Goal: Task Accomplishment & Management: Manage account settings

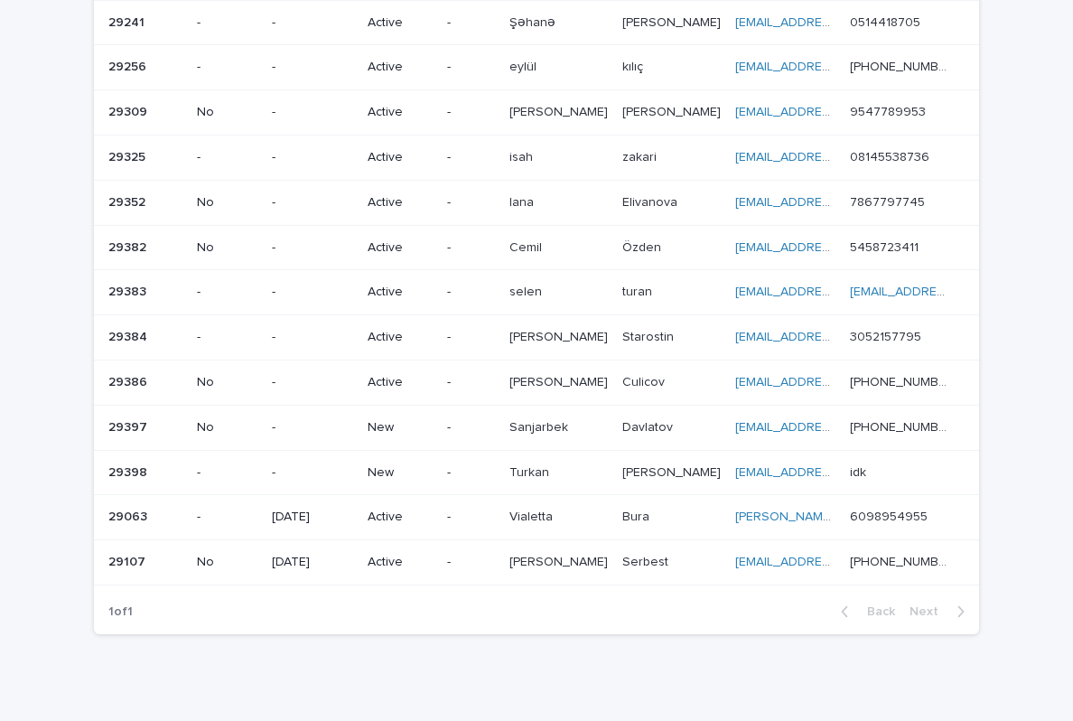
scroll to position [229, 0]
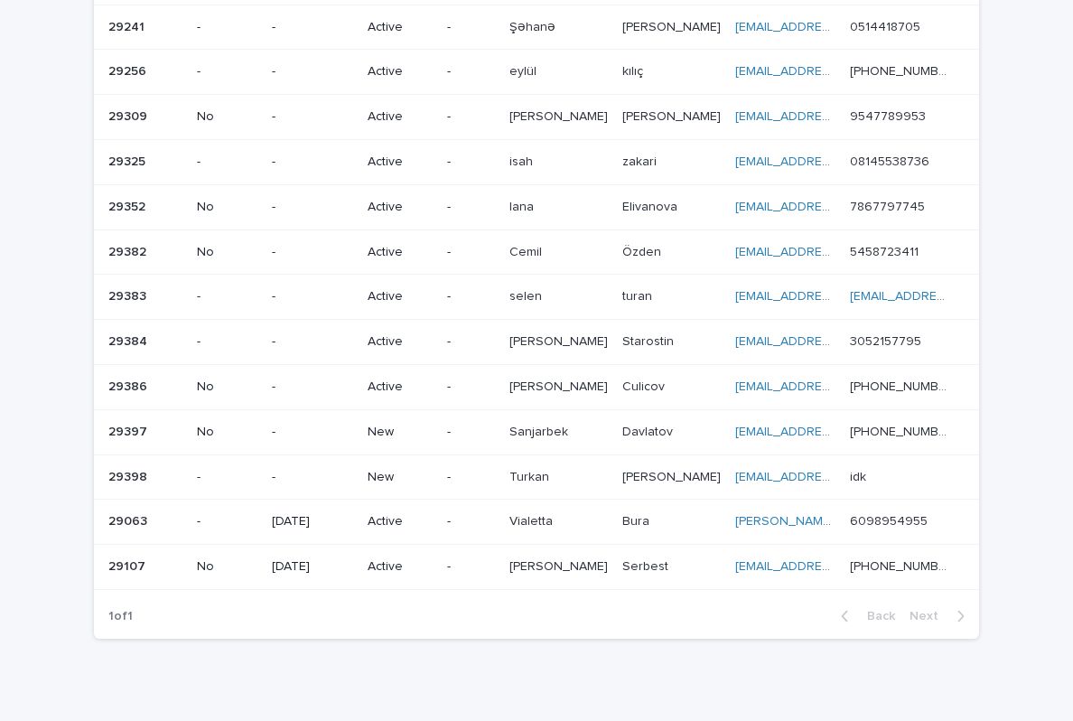
click at [615, 384] on td "[PERSON_NAME] [PERSON_NAME]" at bounding box center [558, 386] width 113 height 45
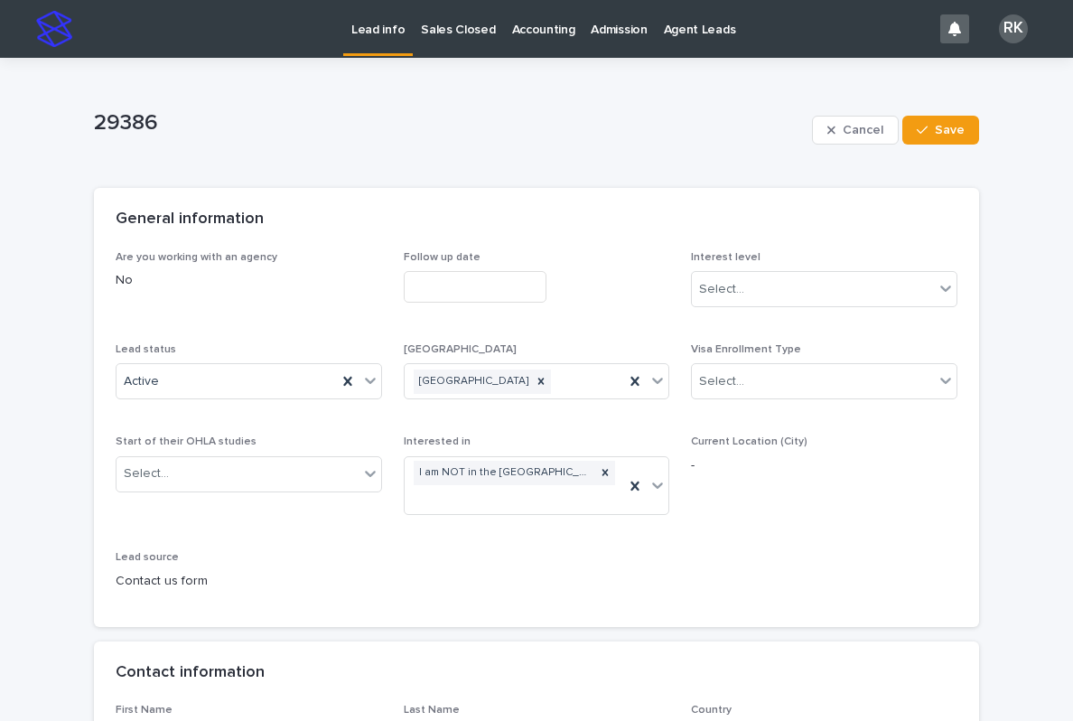
click at [393, 33] on p "Lead info" at bounding box center [377, 19] width 53 height 38
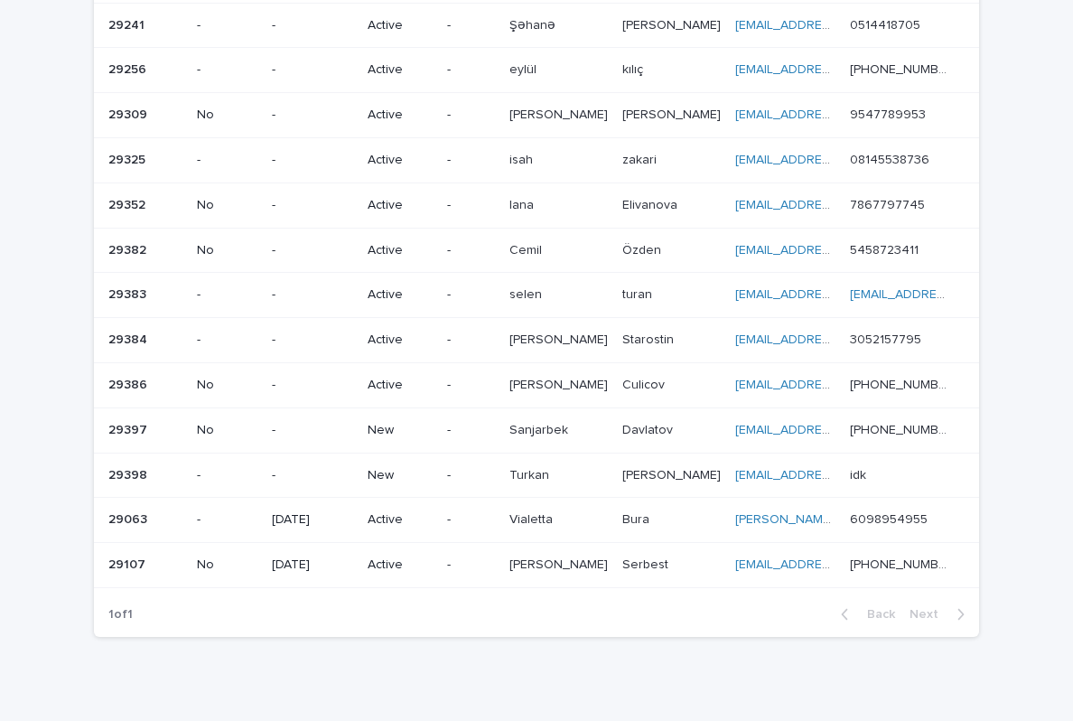
scroll to position [229, 0]
click at [524, 466] on p "Turkan" at bounding box center [530, 475] width 43 height 19
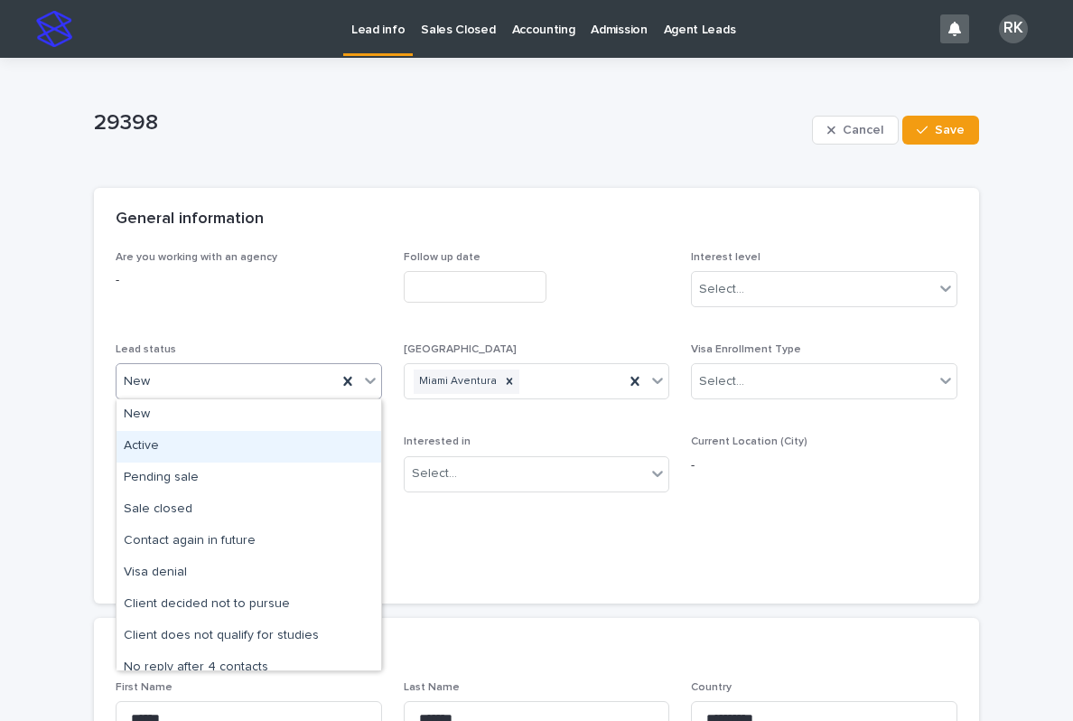
click at [301, 443] on div "Active" at bounding box center [249, 447] width 265 height 32
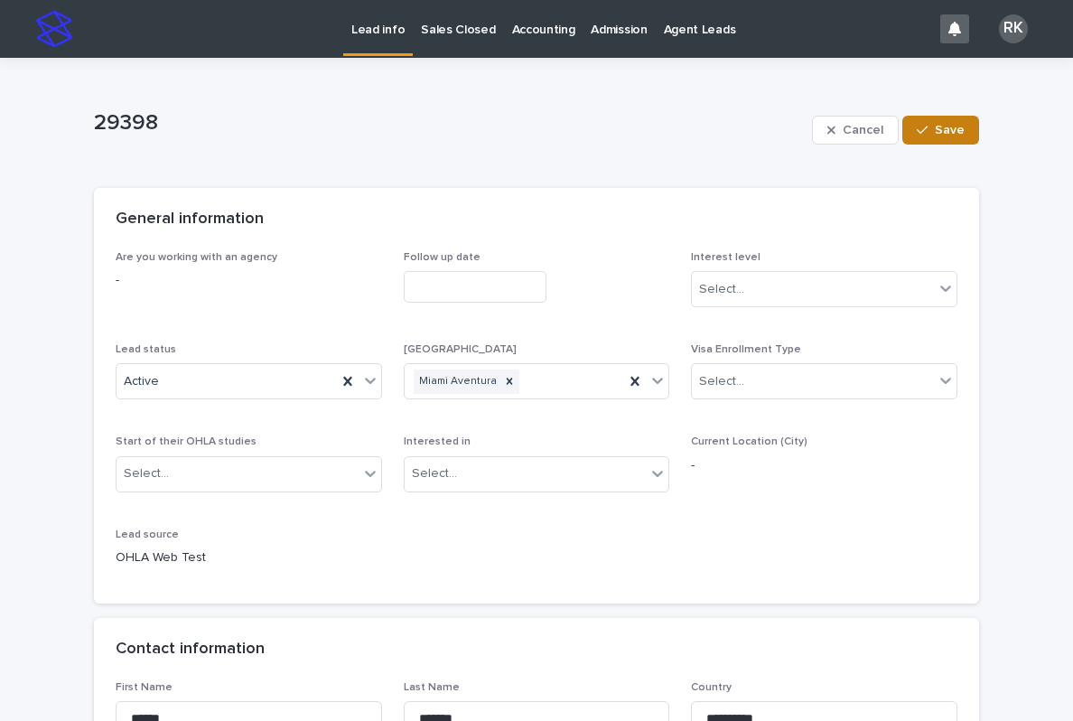
click at [950, 144] on button "Save" at bounding box center [940, 130] width 77 height 29
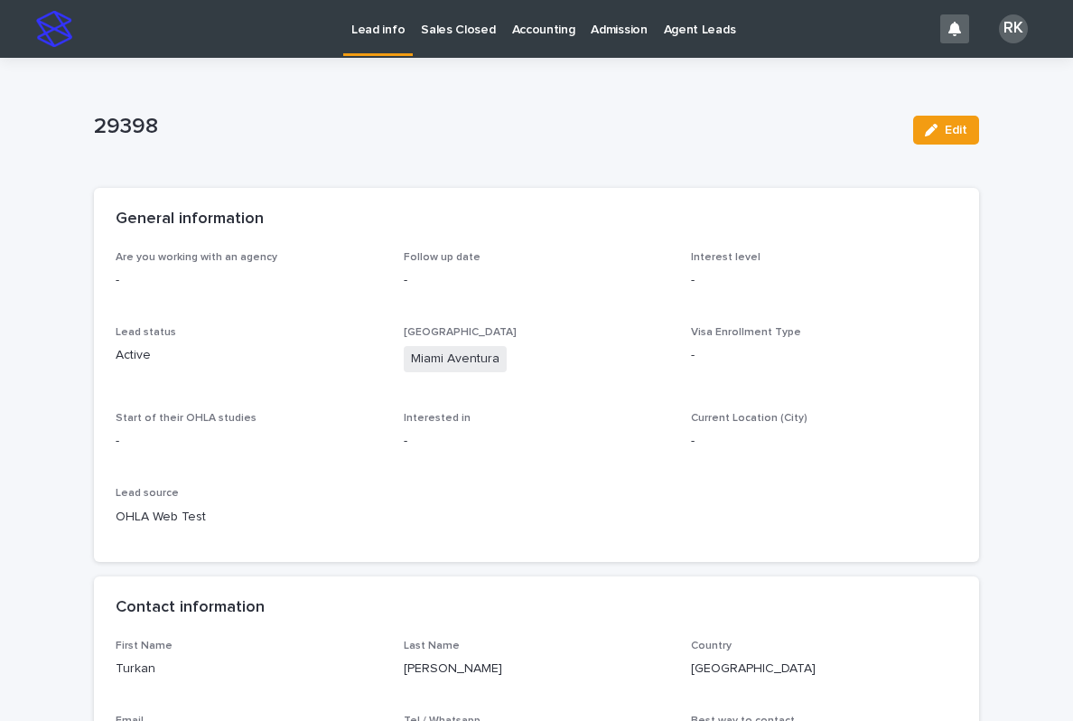
click at [373, 29] on p "Lead info" at bounding box center [377, 19] width 53 height 38
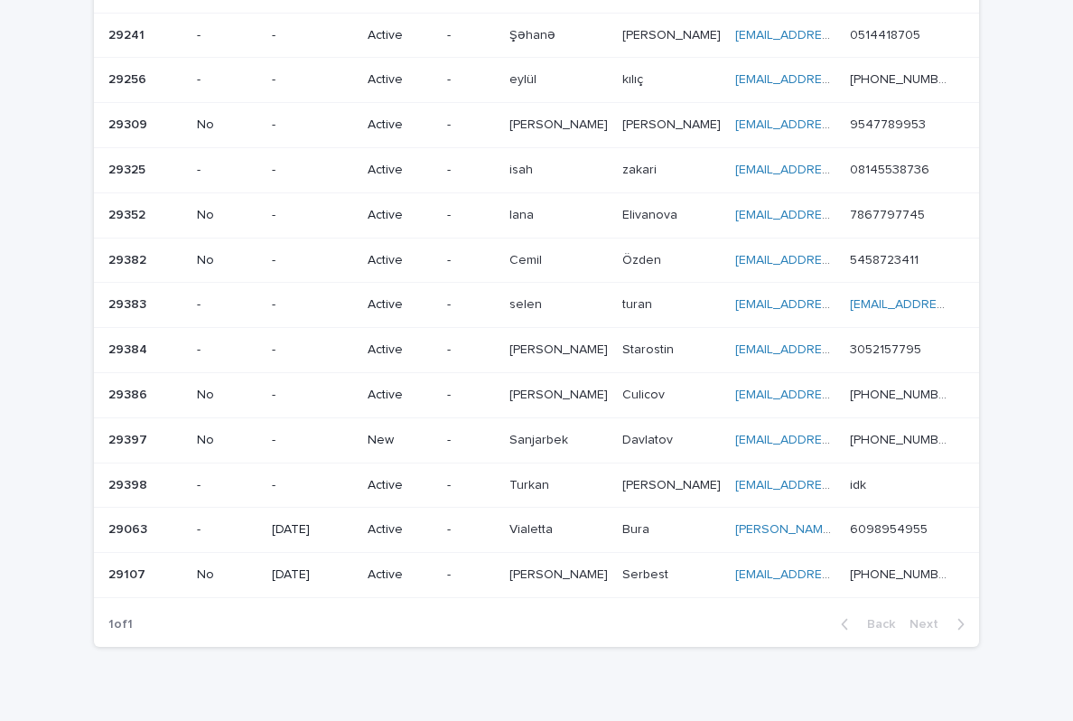
scroll to position [222, 0]
click at [594, 430] on div "Sanjarbek Sanjarbek" at bounding box center [558, 439] width 98 height 30
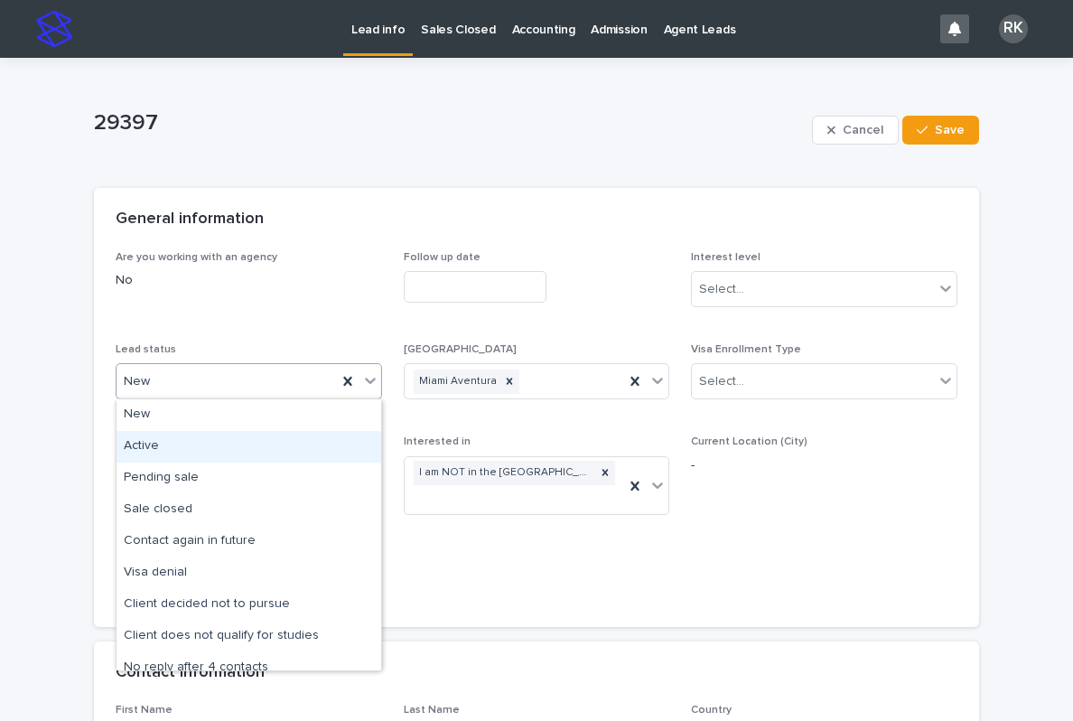
click at [343, 445] on div "Active" at bounding box center [249, 447] width 265 height 32
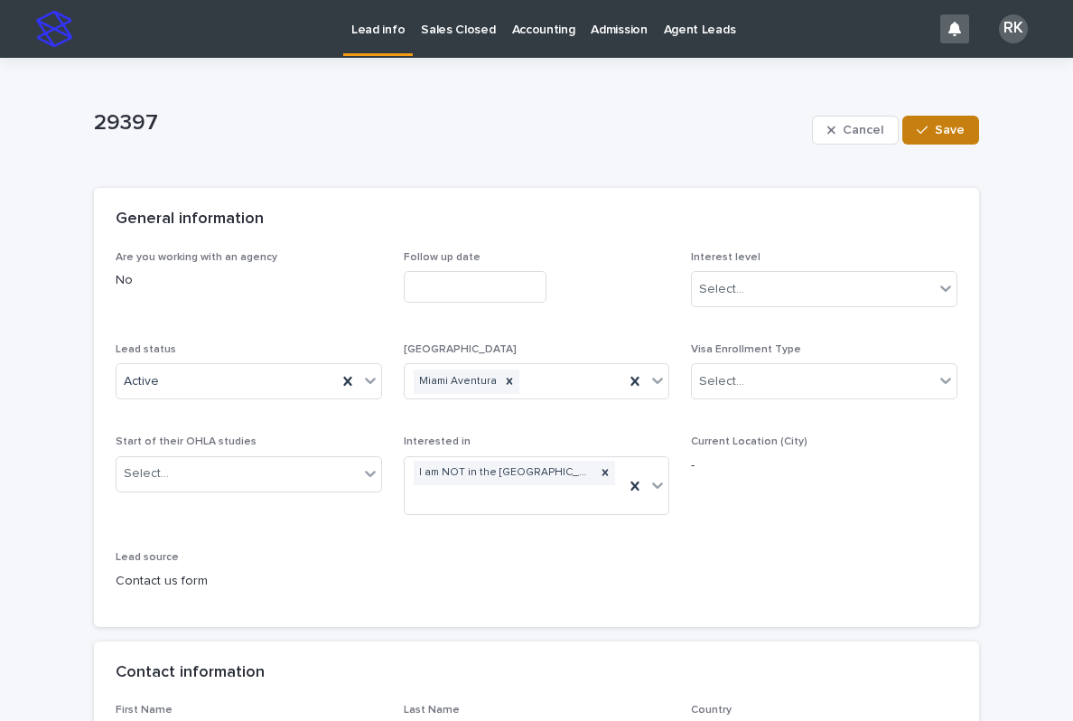
click at [937, 141] on button "Save" at bounding box center [940, 130] width 77 height 29
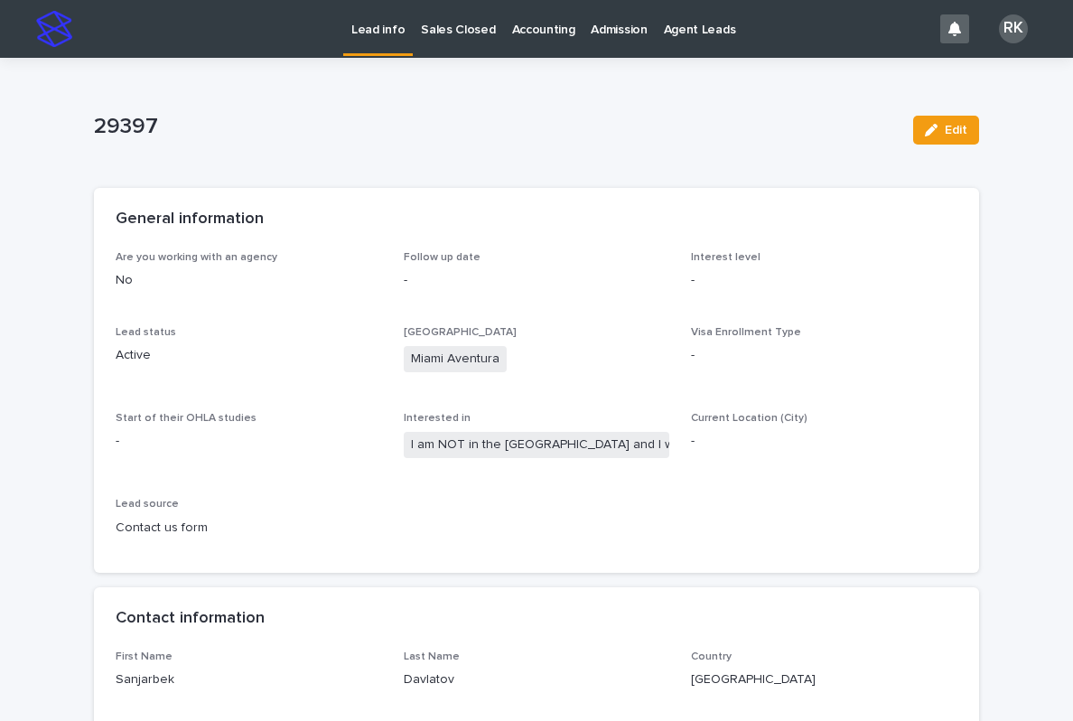
click at [372, 23] on p "Lead info" at bounding box center [377, 19] width 53 height 38
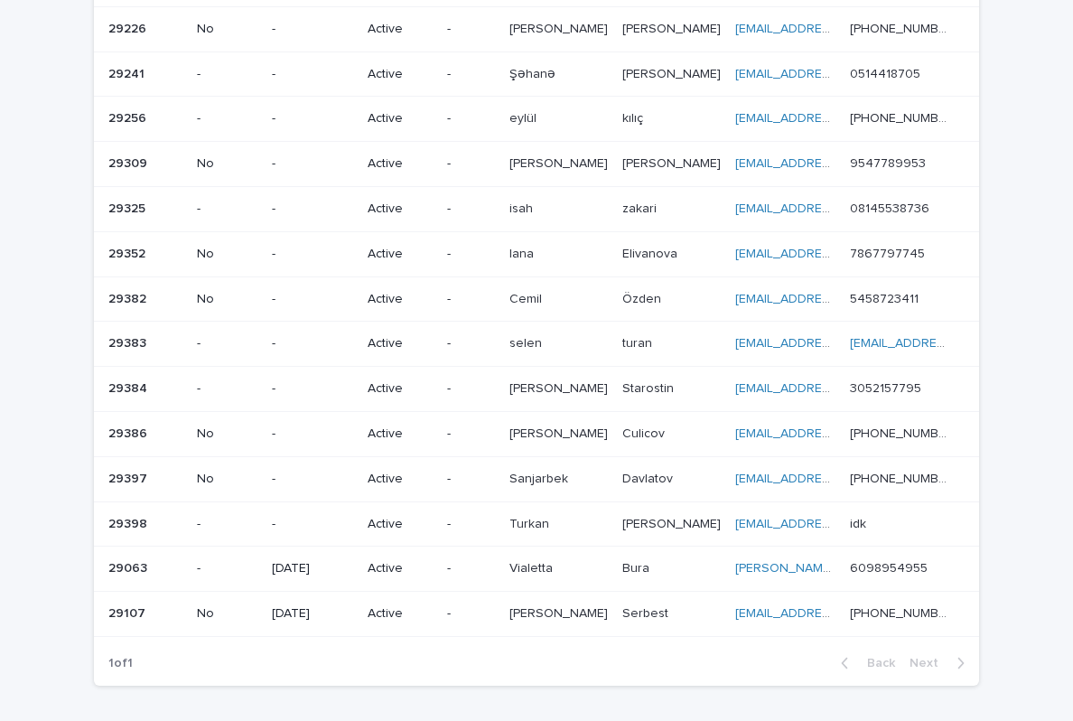
scroll to position [210, 0]
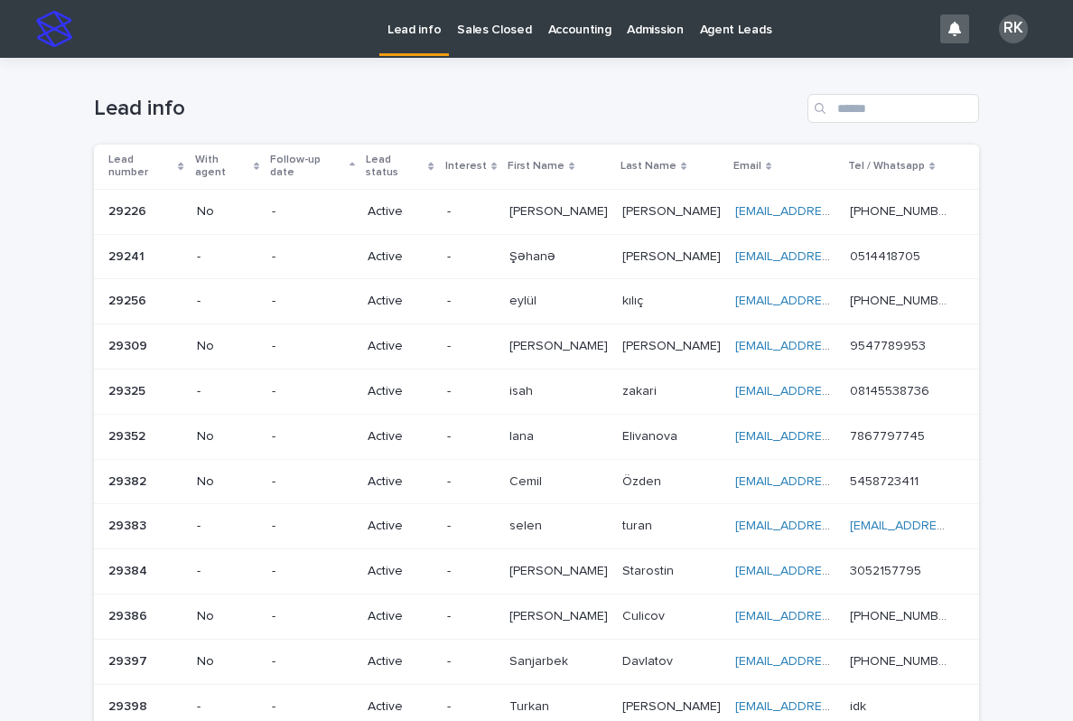
click at [566, 609] on p at bounding box center [558, 616] width 98 height 15
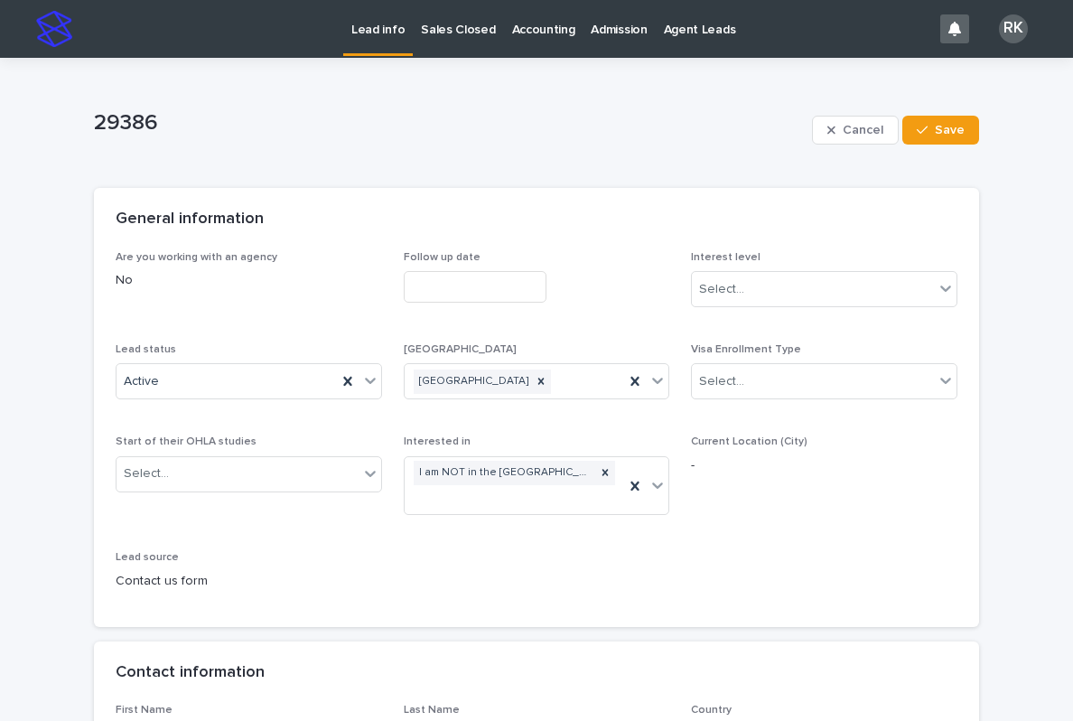
click at [481, 286] on input "text" at bounding box center [475, 287] width 143 height 32
click at [659, 350] on p "[GEOGRAPHIC_DATA]" at bounding box center [537, 349] width 266 height 13
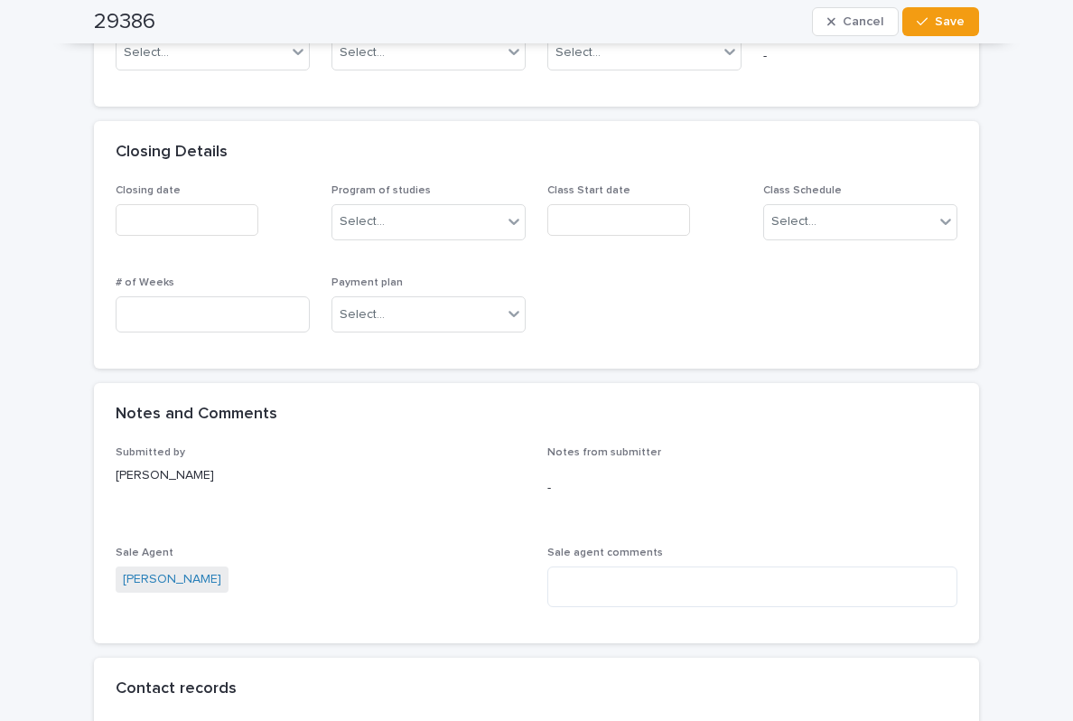
scroll to position [954, 0]
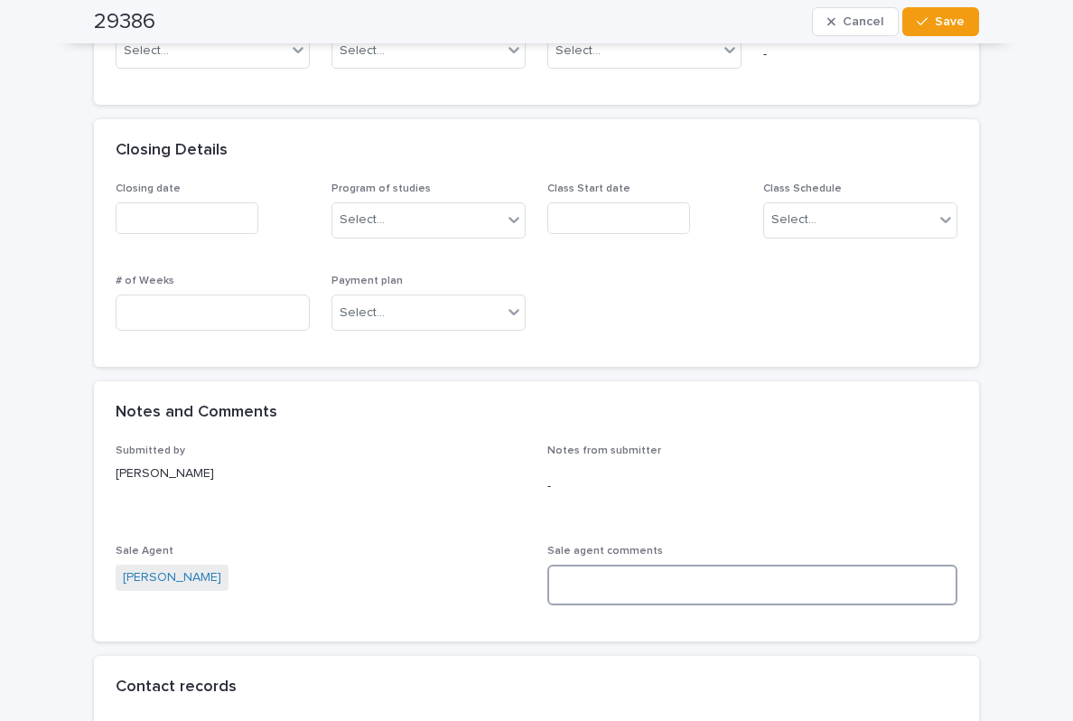
click at [602, 587] on textarea at bounding box center [752, 584] width 410 height 41
type textarea "*"
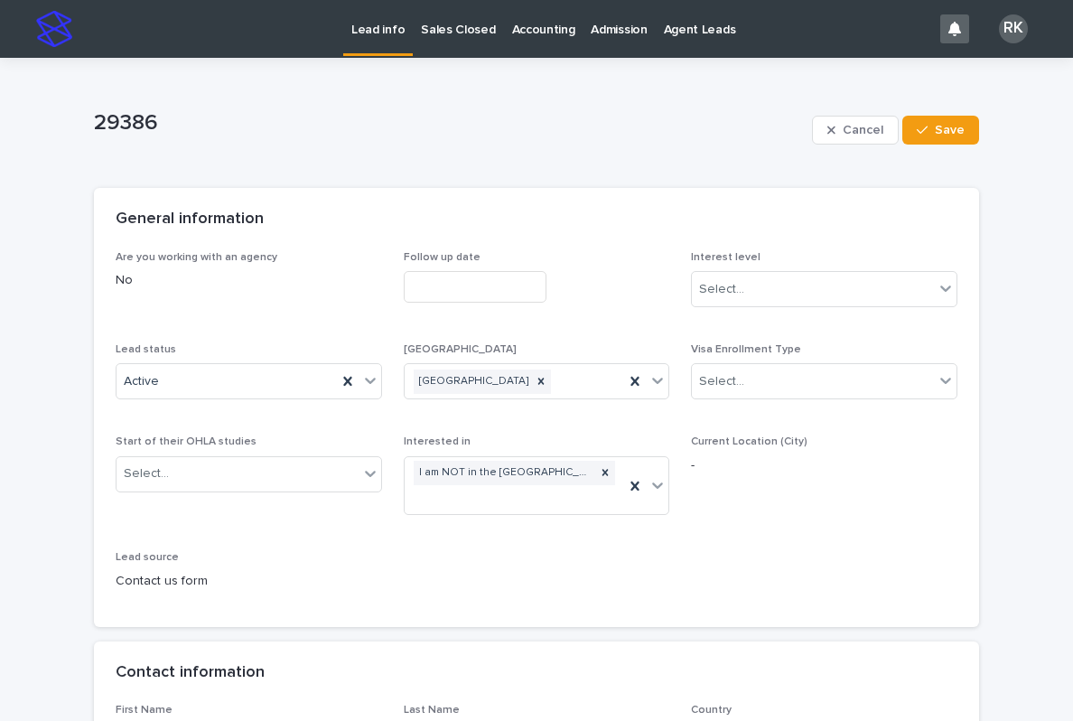
scroll to position [-1, 0]
type textarea "**********"
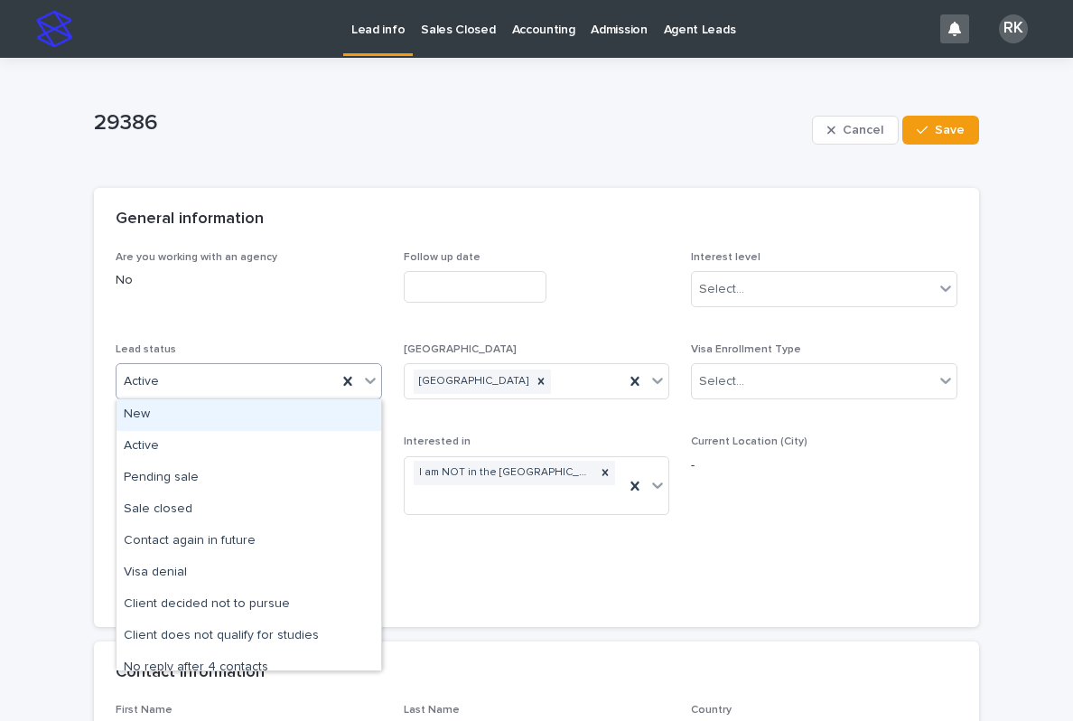
scroll to position [0, 0]
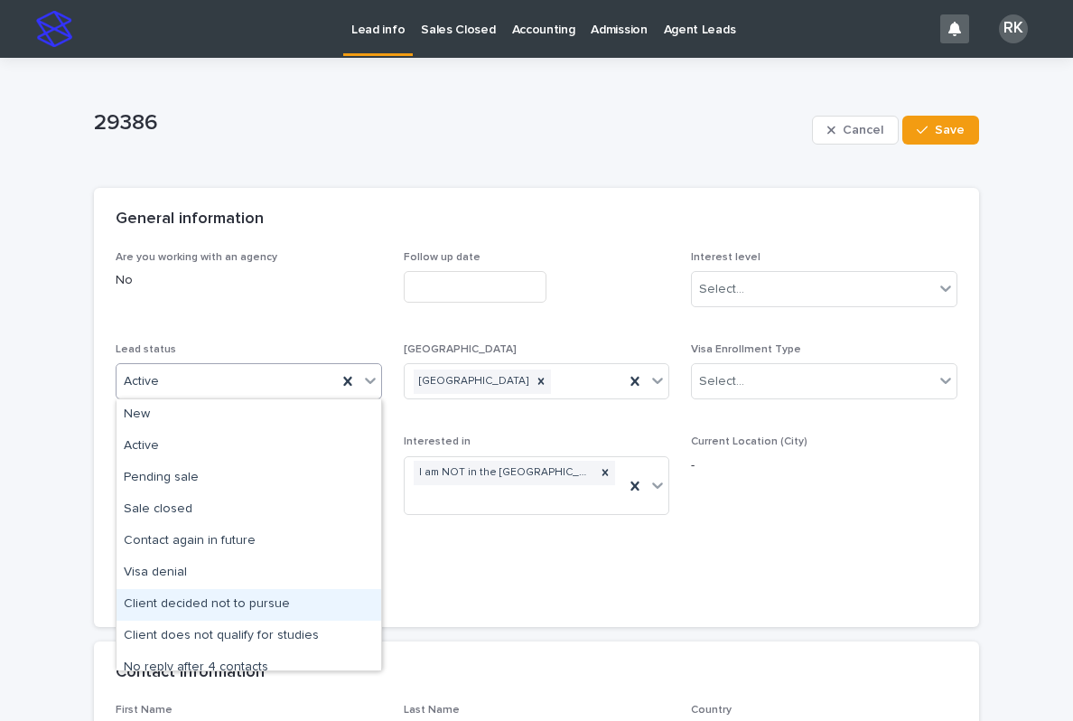
click at [154, 594] on div "Client decided not to pursue" at bounding box center [249, 605] width 265 height 32
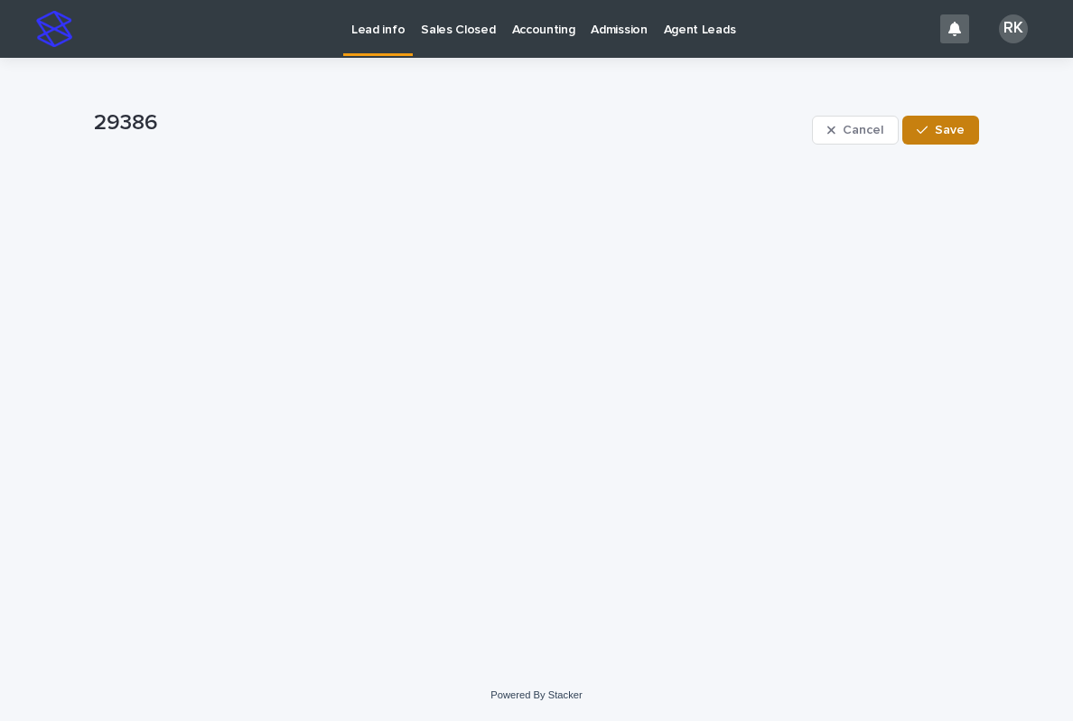
click at [951, 129] on span "Save" at bounding box center [950, 130] width 30 height 13
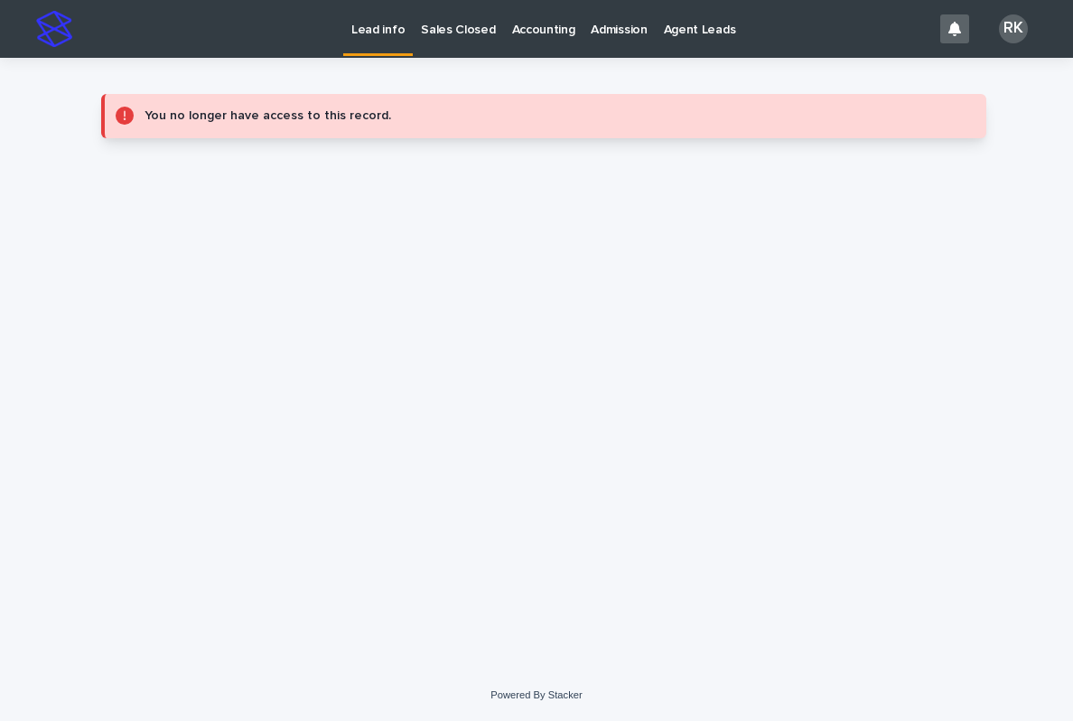
click at [377, 44] on link "Lead info" at bounding box center [378, 26] width 70 height 53
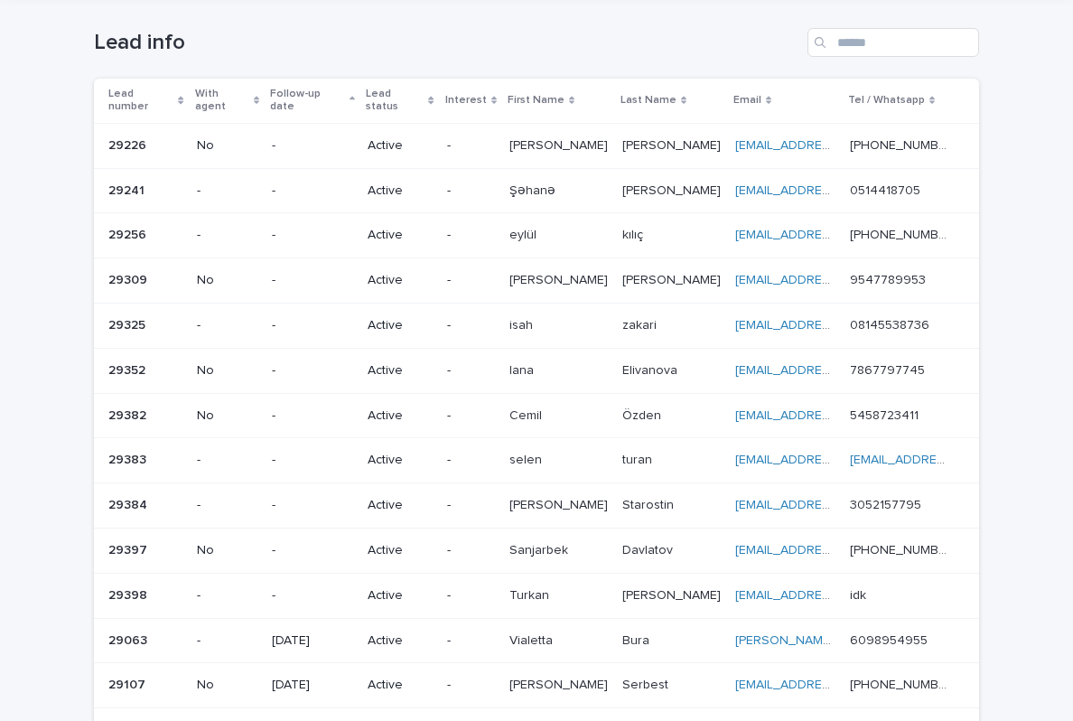
scroll to position [65, 0]
click at [761, 140] on link "[EMAIL_ADDRESS][DOMAIN_NAME]" at bounding box center [837, 146] width 204 height 13
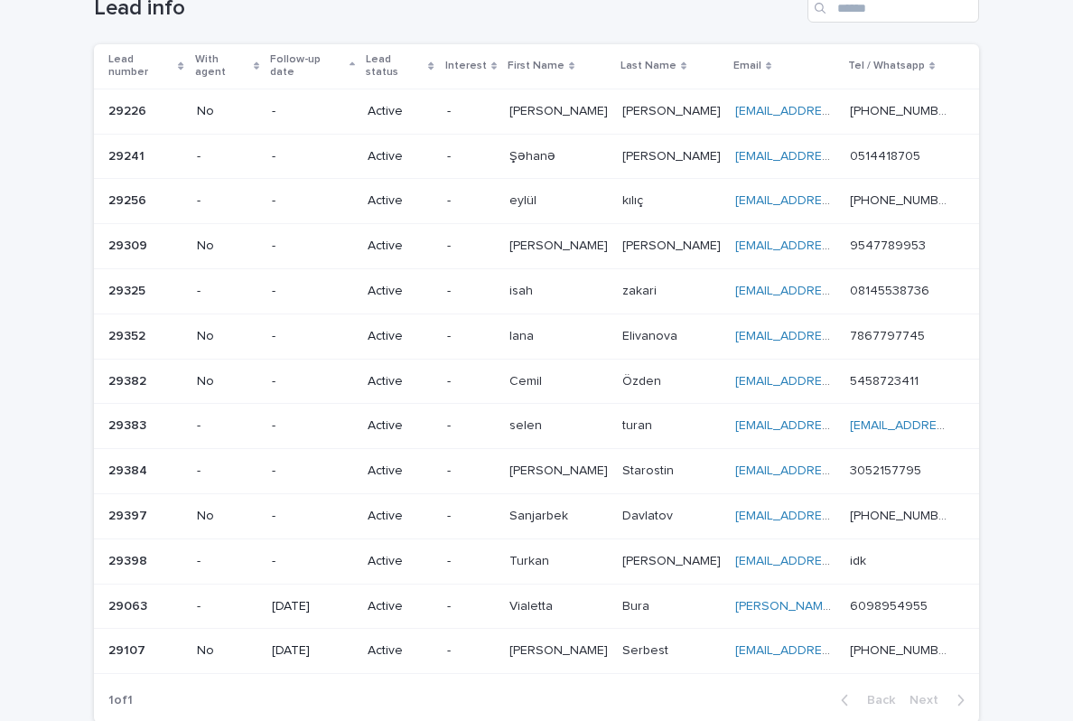
scroll to position [100, 0]
click at [770, 150] on link "[EMAIL_ADDRESS][DOMAIN_NAME]" at bounding box center [837, 156] width 204 height 13
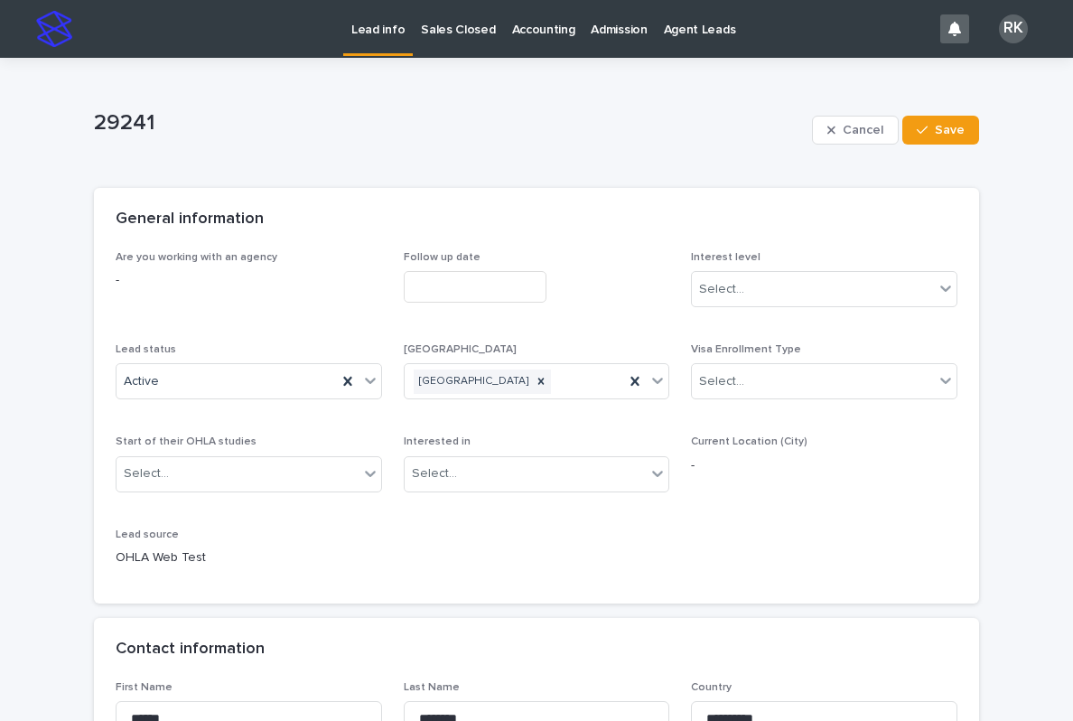
click at [382, 26] on p "Lead info" at bounding box center [377, 19] width 53 height 38
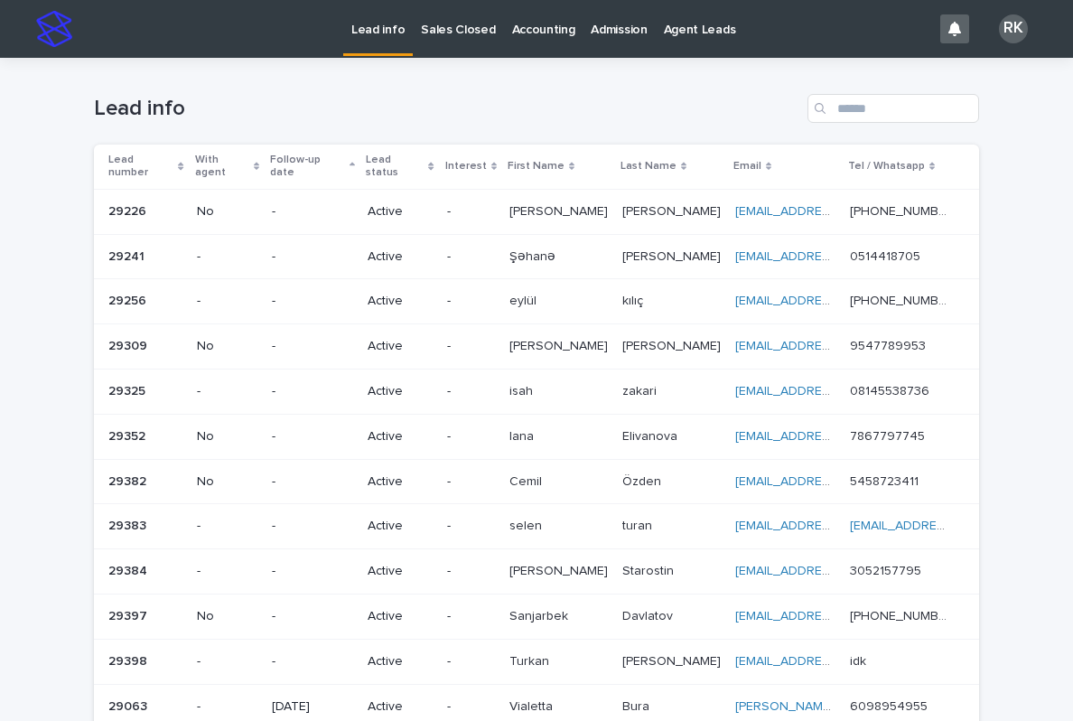
click at [653, 246] on p "[PERSON_NAME]" at bounding box center [673, 255] width 102 height 19
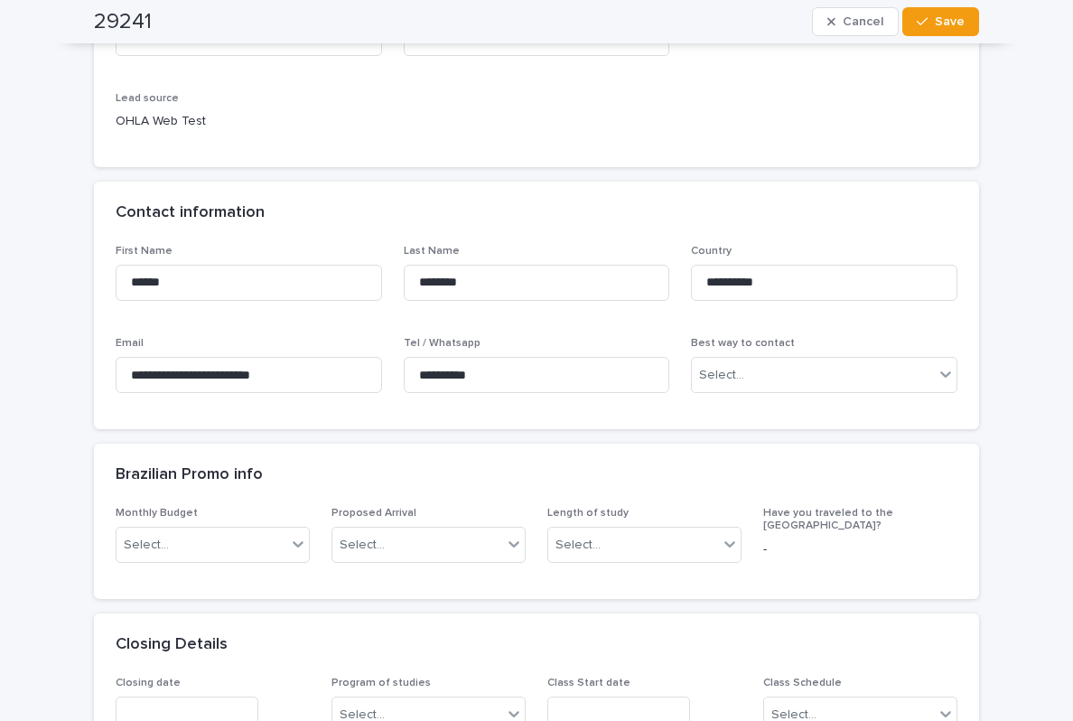
scroll to position [439, 0]
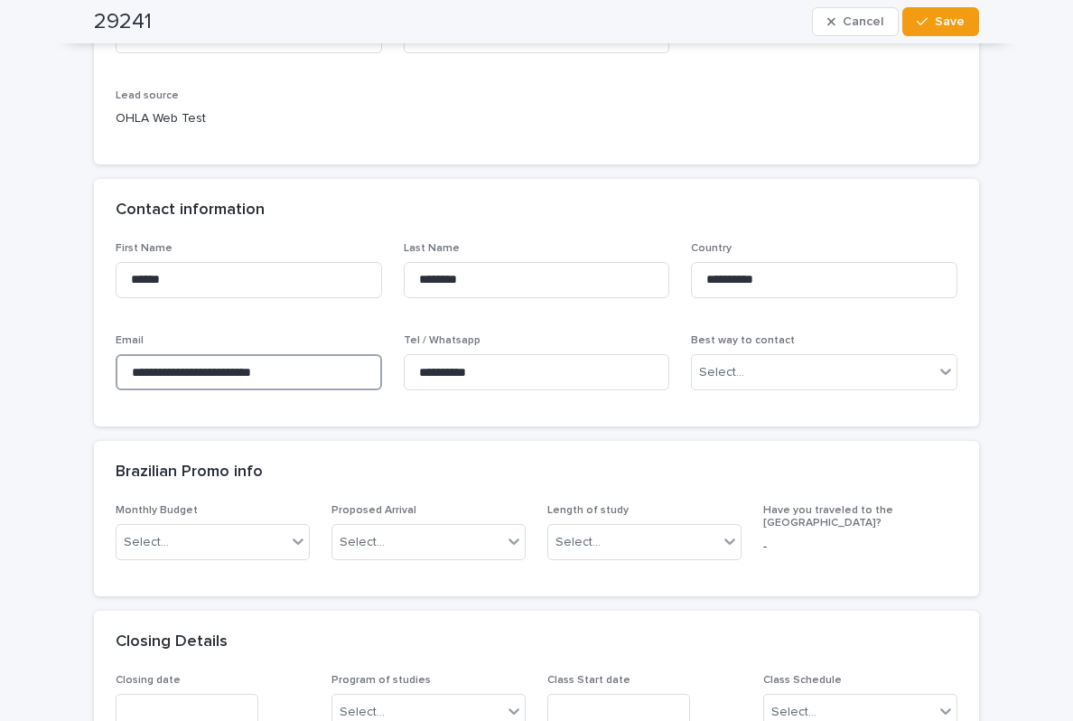
click at [222, 369] on input "**********" at bounding box center [249, 372] width 266 height 36
click at [221, 369] on input "**********" at bounding box center [249, 372] width 266 height 36
click at [222, 365] on input "**********" at bounding box center [249, 372] width 266 height 36
click at [222, 370] on input "**********" at bounding box center [249, 372] width 266 height 36
click at [221, 370] on input "**********" at bounding box center [249, 372] width 266 height 36
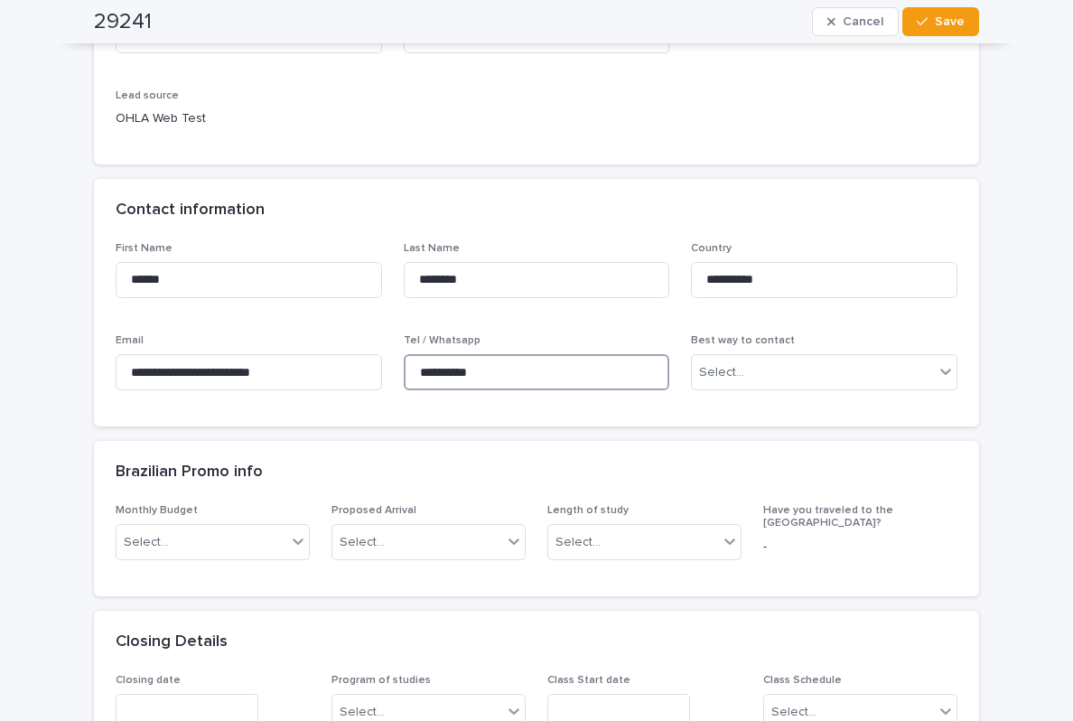
click at [486, 369] on input "**********" at bounding box center [537, 372] width 266 height 36
click at [486, 368] on input "**********" at bounding box center [537, 372] width 266 height 36
click at [458, 362] on input "**********" at bounding box center [537, 372] width 266 height 36
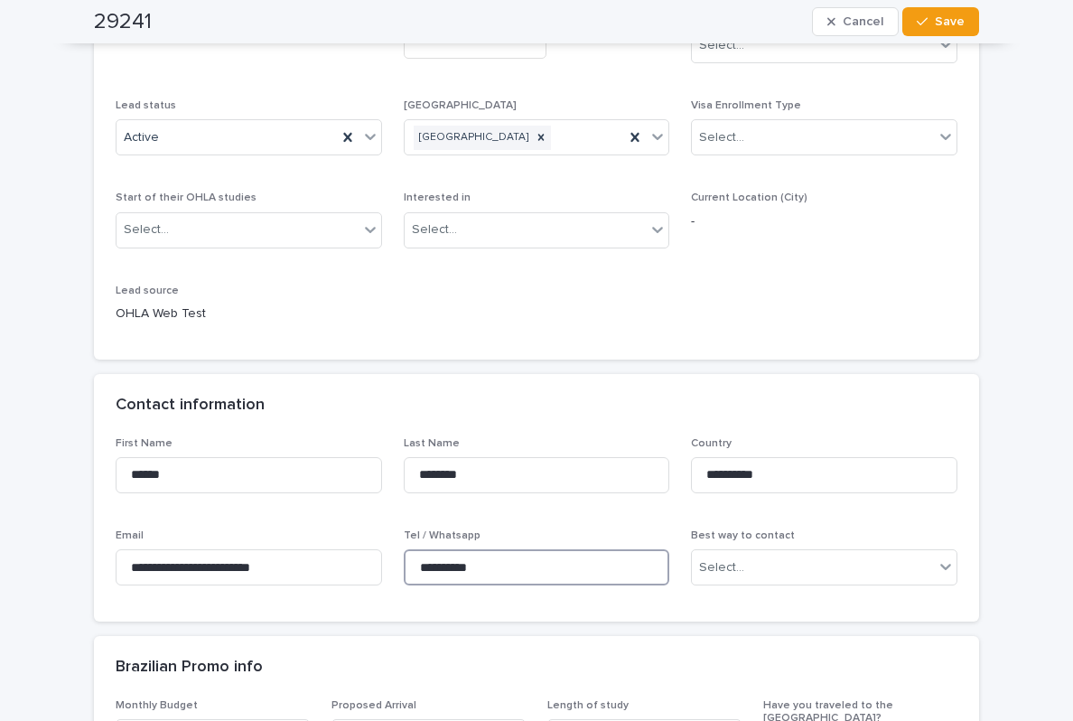
scroll to position [245, 0]
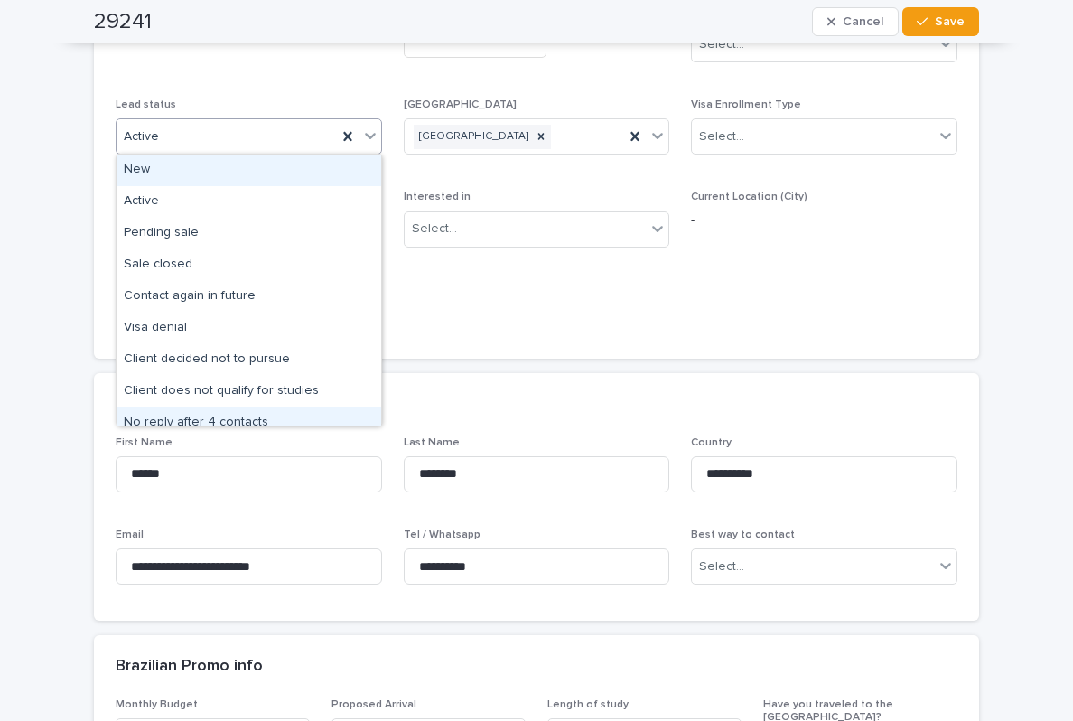
click at [264, 413] on div "No reply after 4 contacts" at bounding box center [249, 423] width 265 height 32
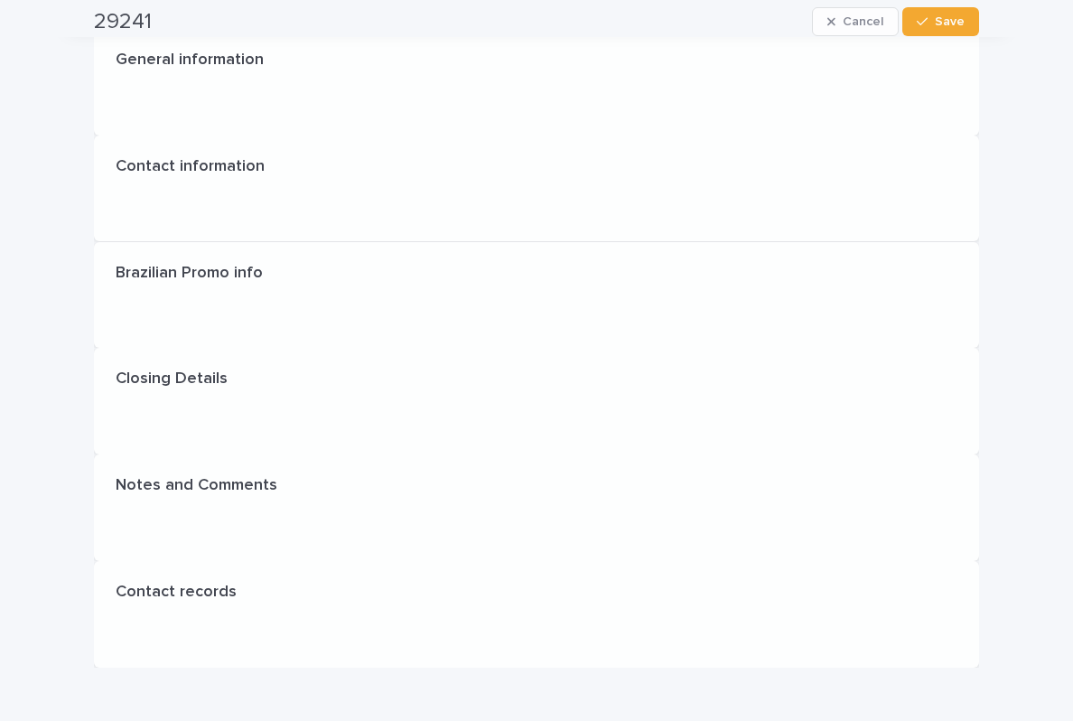
scroll to position [0, 0]
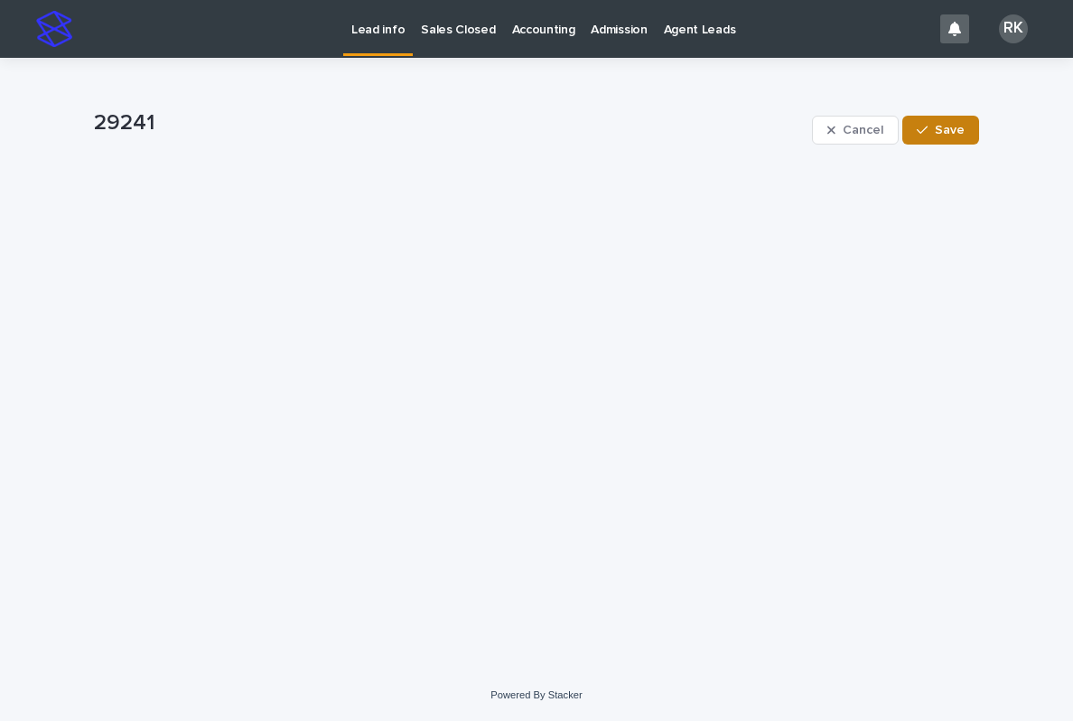
click at [960, 128] on span "Save" at bounding box center [950, 130] width 30 height 13
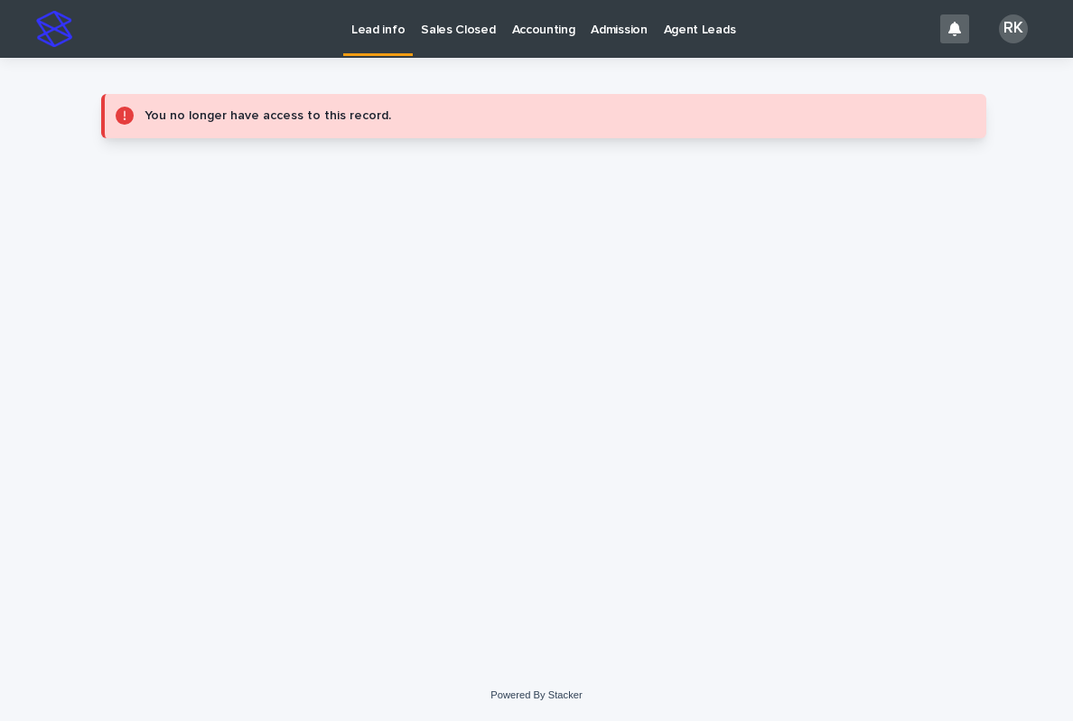
click at [370, 35] on p "Lead info" at bounding box center [377, 19] width 53 height 38
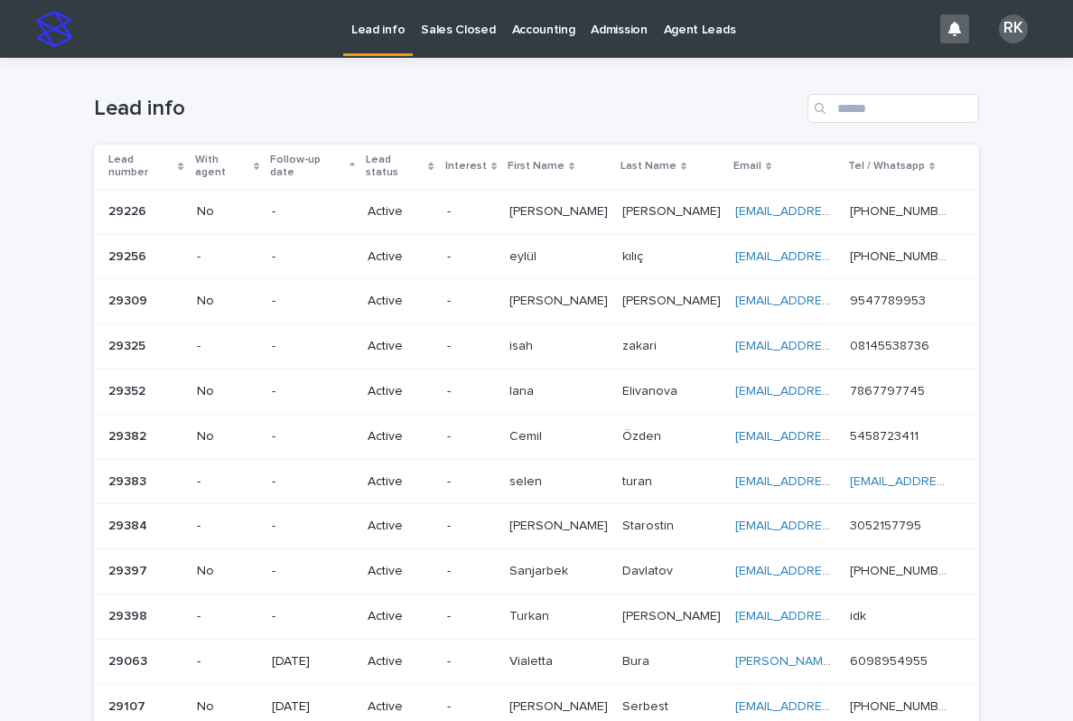
click at [647, 246] on p "kılıç" at bounding box center [634, 255] width 24 height 19
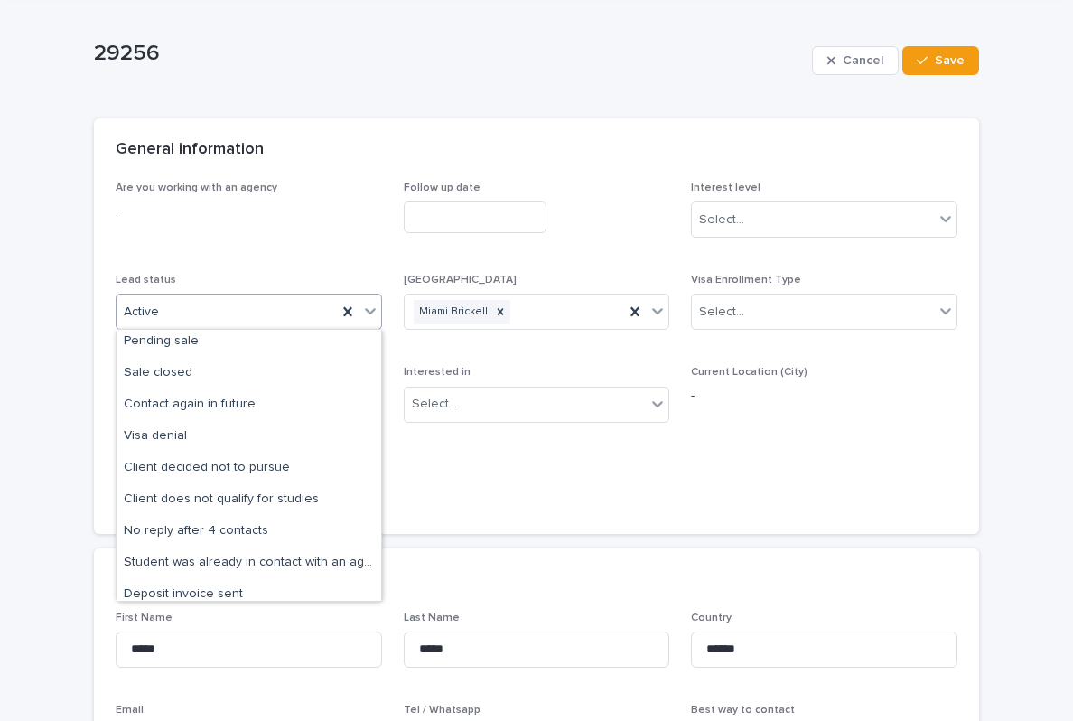
scroll to position [72, 0]
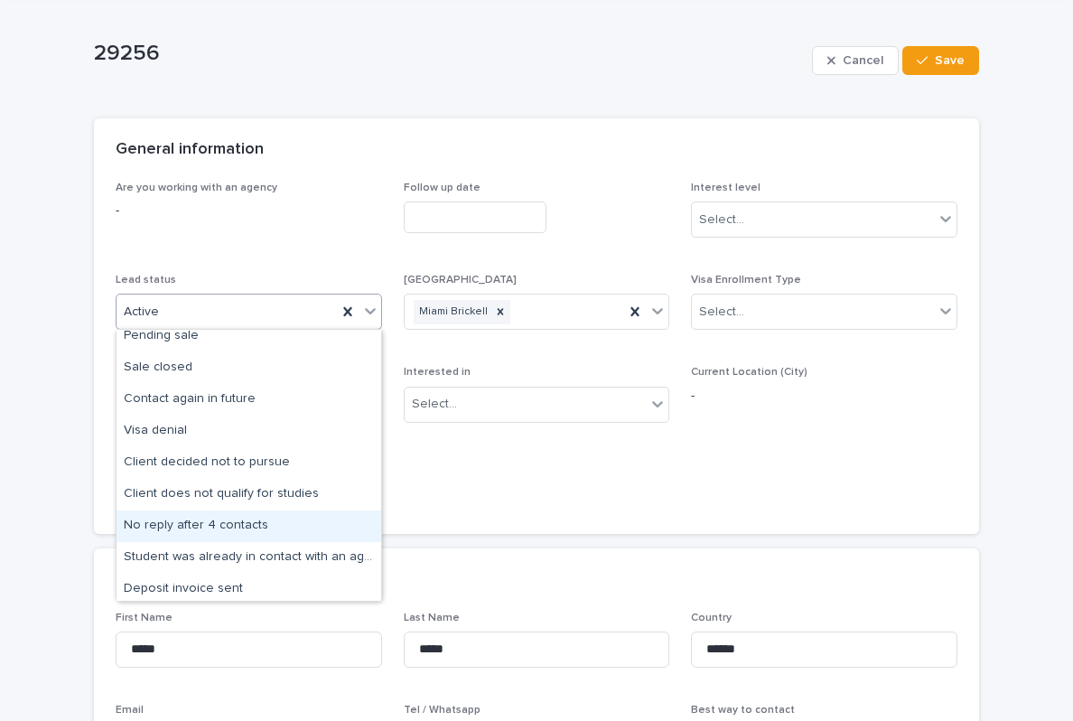
click at [160, 521] on div "No reply after 4 contacts" at bounding box center [249, 526] width 265 height 32
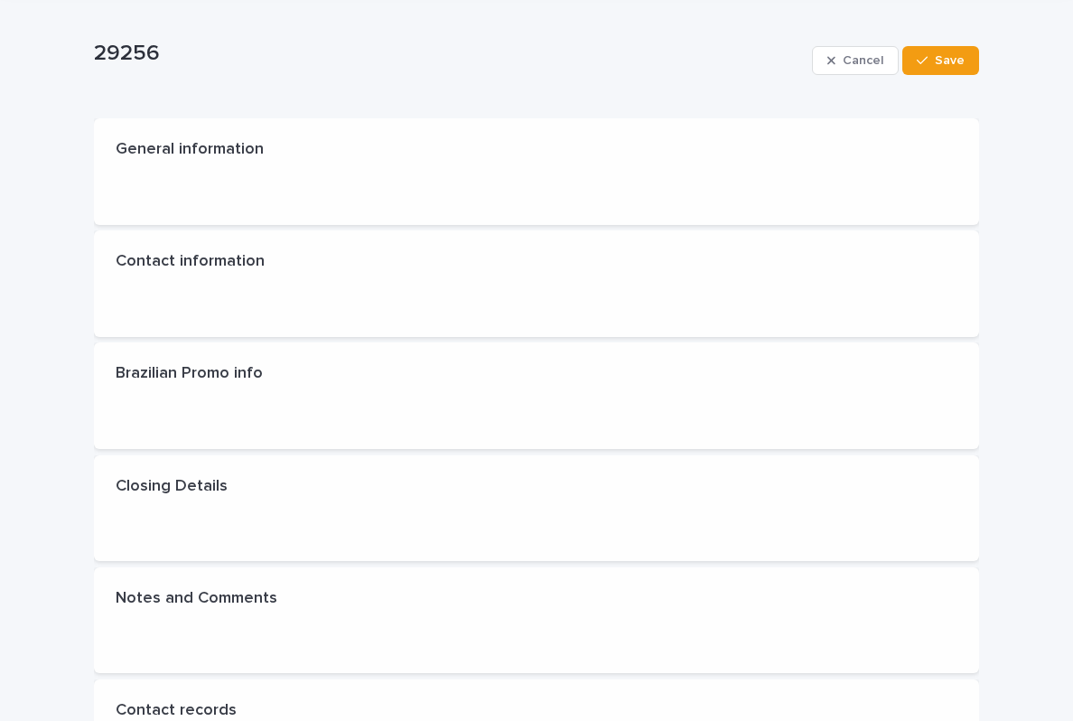
scroll to position [0, 0]
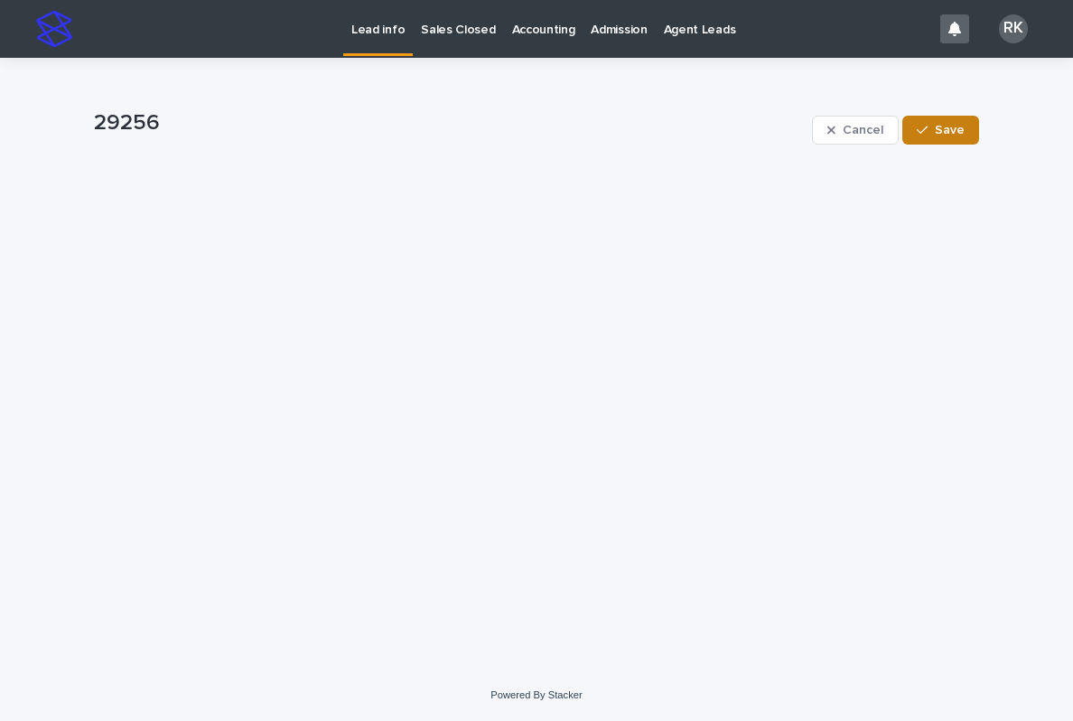
click at [944, 133] on span "Save" at bounding box center [950, 130] width 30 height 13
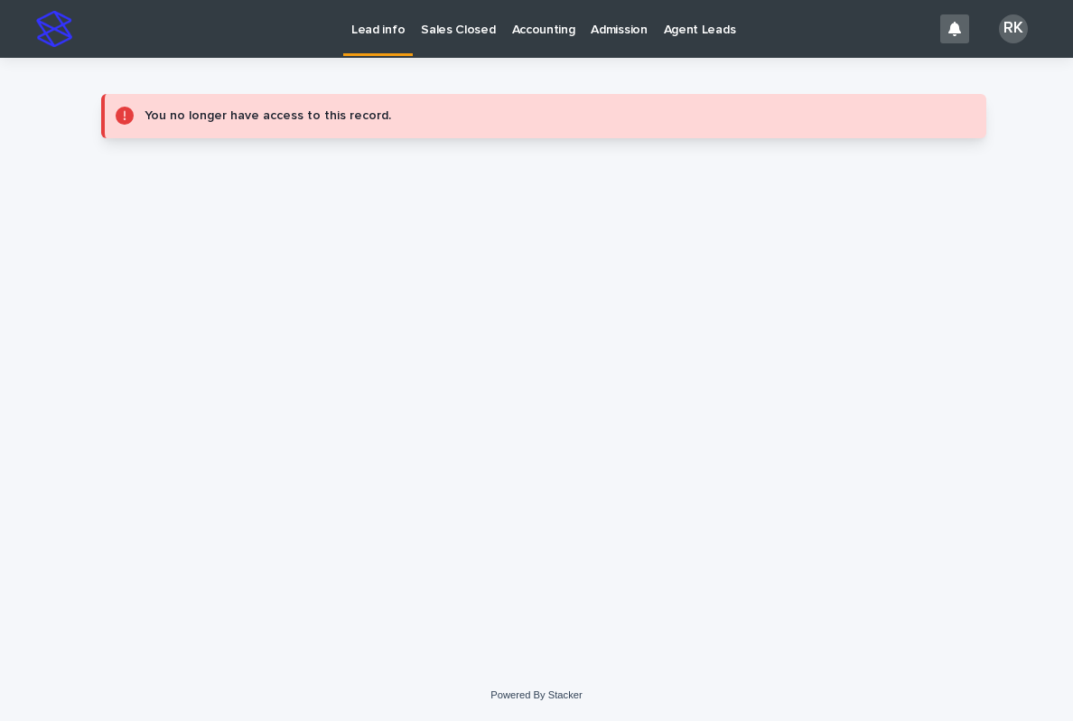
click at [370, 17] on p "Lead info" at bounding box center [377, 19] width 53 height 38
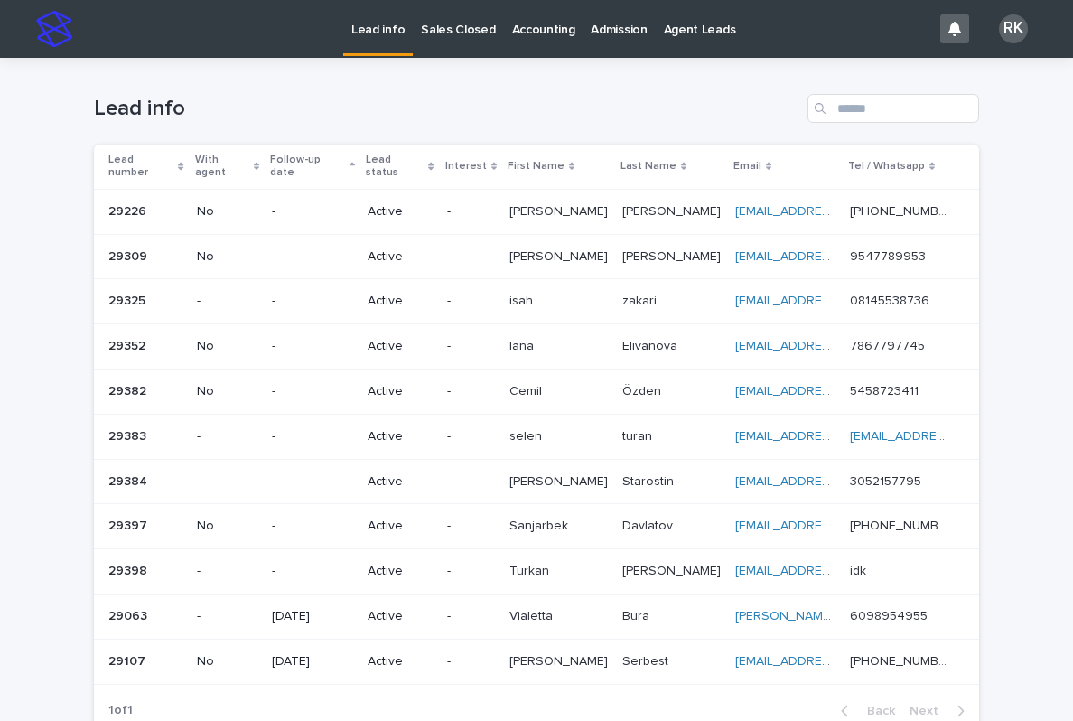
click at [663, 246] on p "[PERSON_NAME]" at bounding box center [673, 255] width 102 height 19
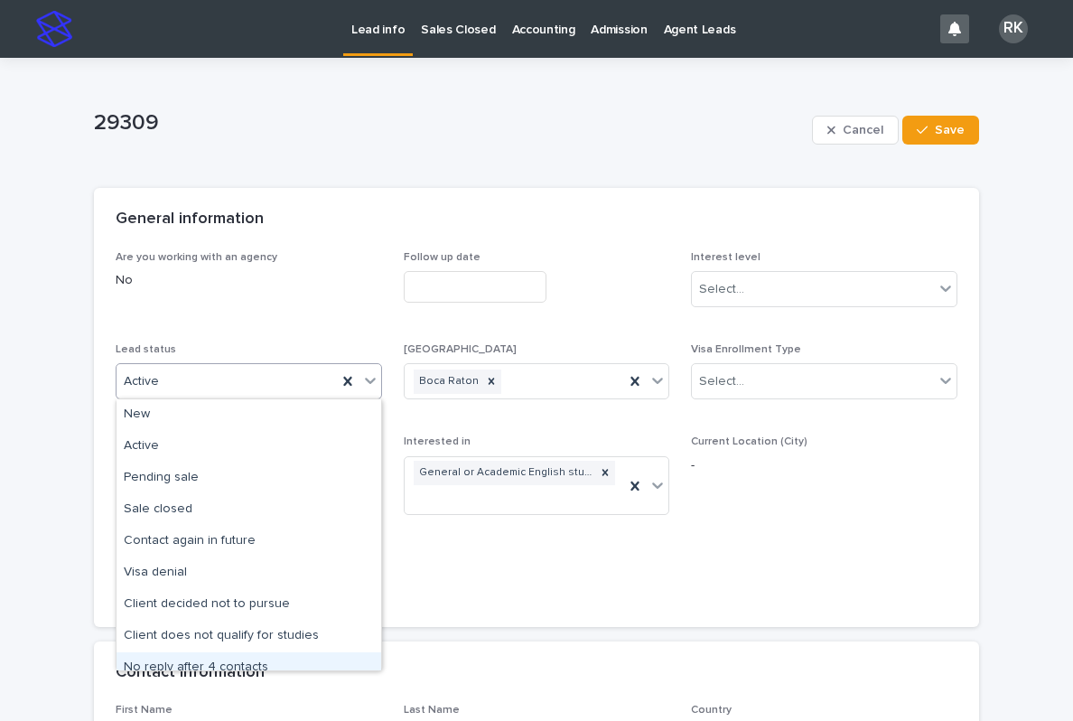
click at [284, 658] on div "No reply after 4 contacts" at bounding box center [249, 668] width 265 height 32
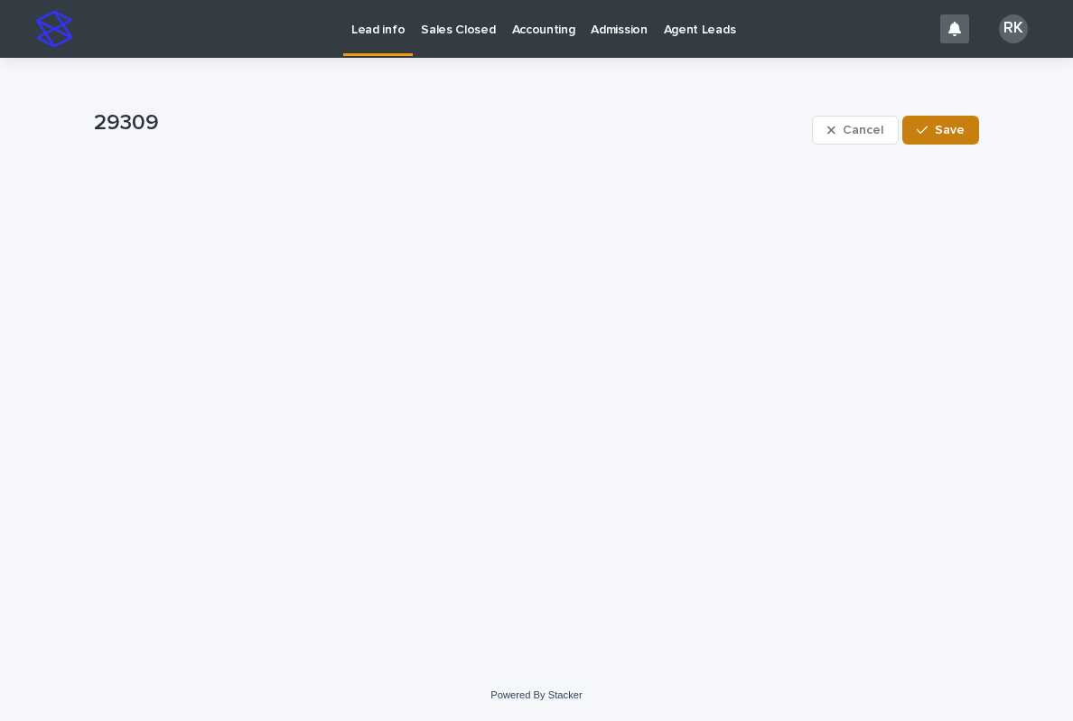
click at [958, 129] on span "Save" at bounding box center [950, 130] width 30 height 13
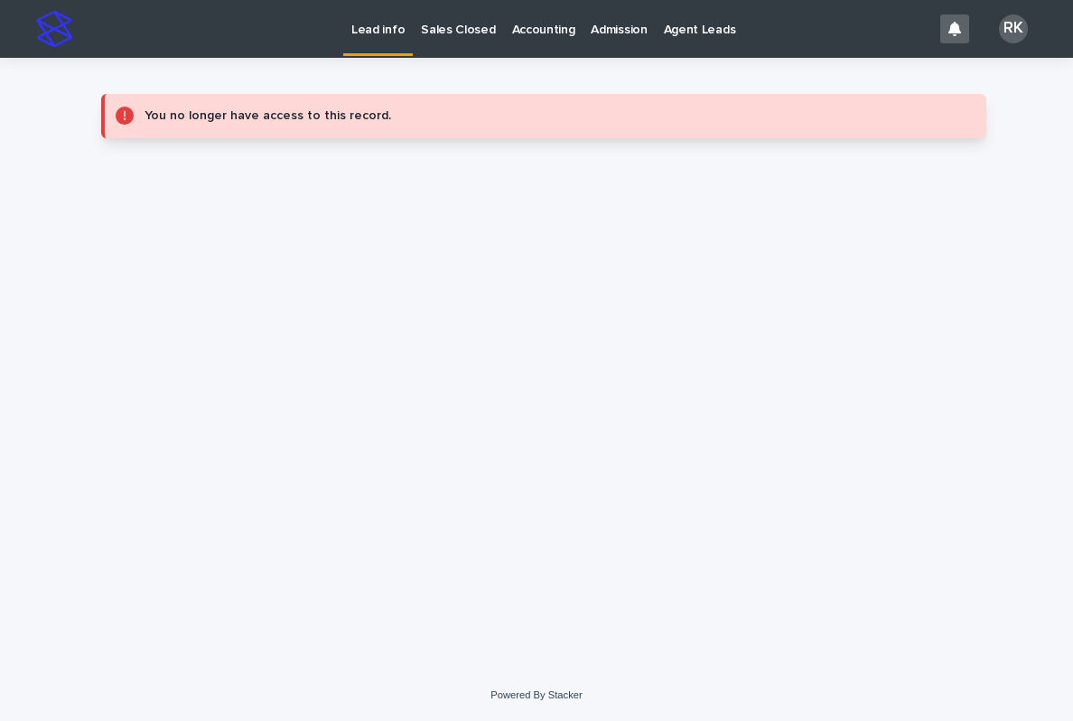
click at [385, 33] on p "Lead info" at bounding box center [377, 19] width 53 height 38
